Goal: Navigation & Orientation: Find specific page/section

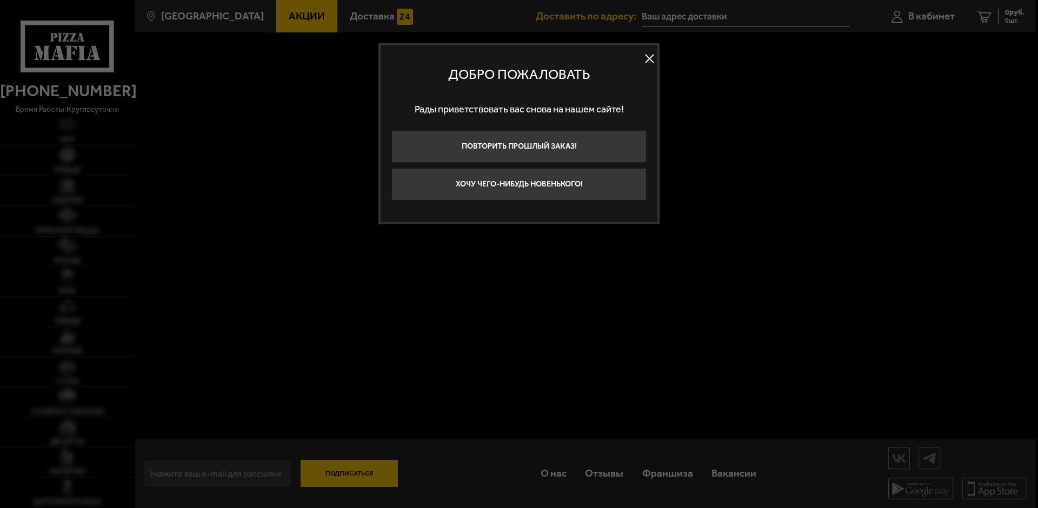
type input "[STREET_ADDRESS]"
click at [529, 187] on button "Хочу чего-нибудь новенького!" at bounding box center [518, 184] width 255 height 32
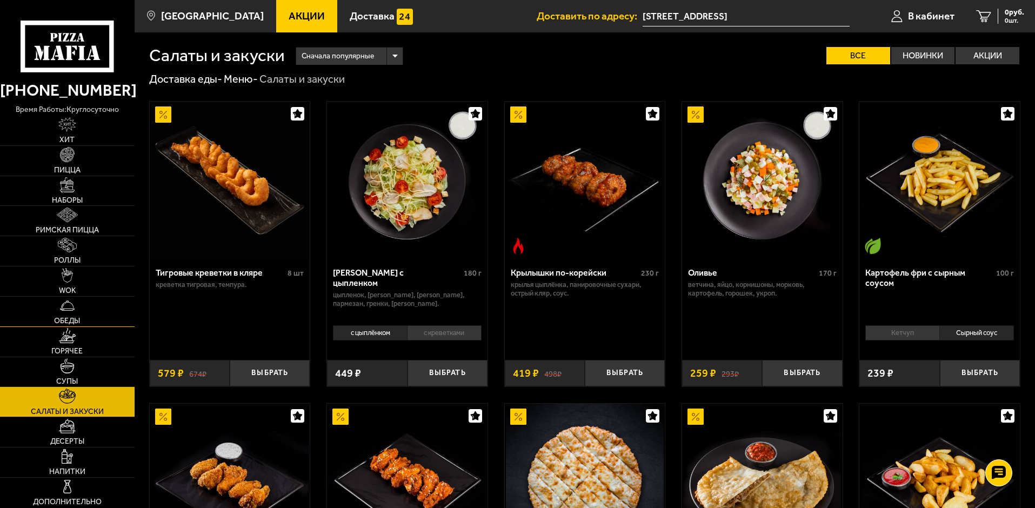
click at [70, 308] on img at bounding box center [67, 305] width 15 height 15
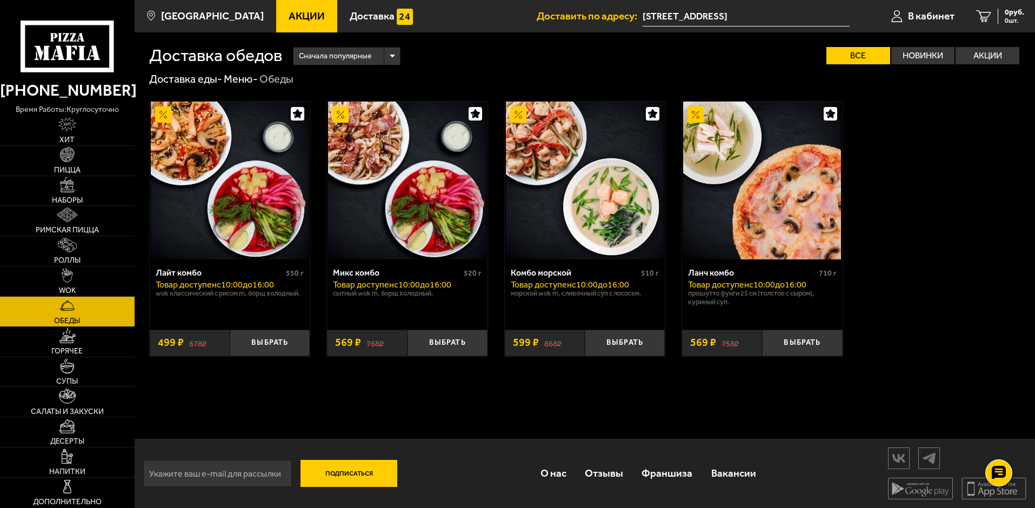
click at [289, 15] on span "Акции" at bounding box center [307, 16] width 36 height 10
